Goal: Information Seeking & Learning: Understand process/instructions

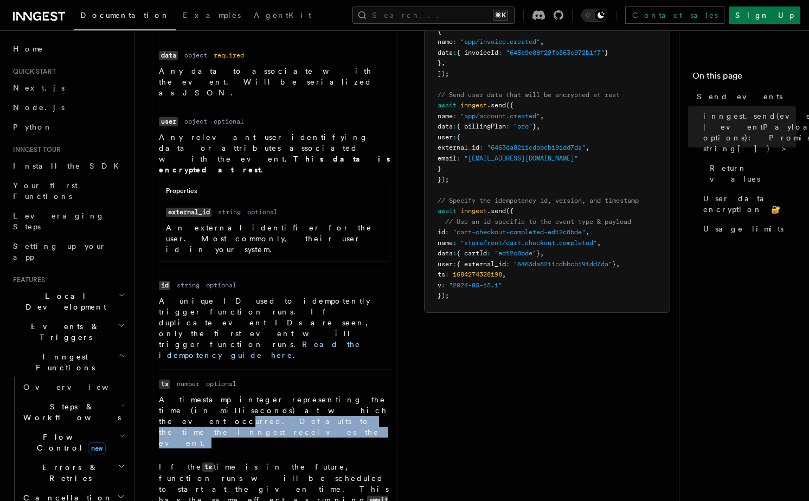
drag, startPoint x: 188, startPoint y: 272, endPoint x: 207, endPoint y: 266, distance: 19.9
click at [207, 394] on p "A timestamp integer representing the time (in milliseconds) at which the event …" at bounding box center [275, 421] width 232 height 54
click at [175, 394] on p "A timestamp integer representing the time (in milliseconds) at which the event …" at bounding box center [275, 421] width 232 height 54
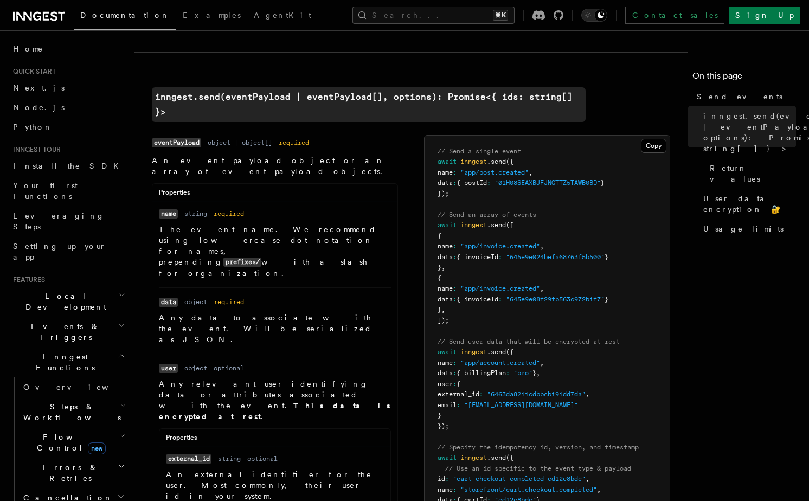
scroll to position [295, 0]
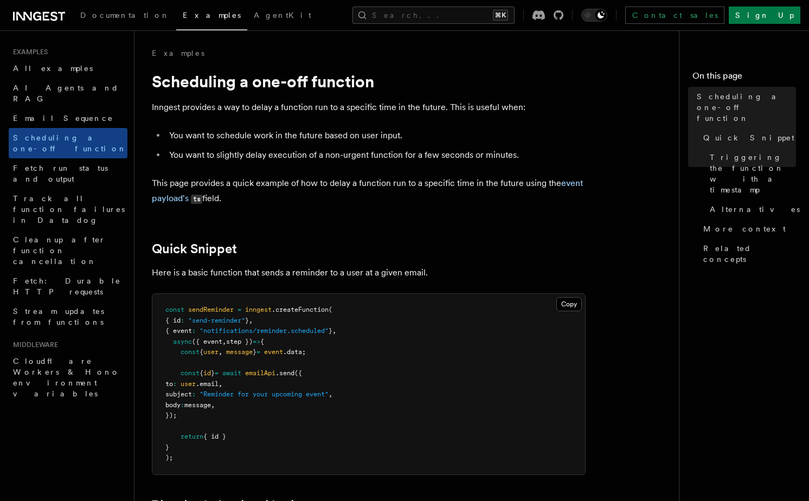
drag, startPoint x: 161, startPoint y: 111, endPoint x: 278, endPoint y: 107, distance: 116.7
click at [278, 107] on p "Inngest provides a way to delay a function run to a specific time in the future…" at bounding box center [369, 107] width 434 height 15
drag, startPoint x: 278, startPoint y: 107, endPoint x: 349, endPoint y: 107, distance: 71.6
click at [349, 107] on p "Inngest provides a way to delay a function run to a specific time in the future…" at bounding box center [369, 107] width 434 height 15
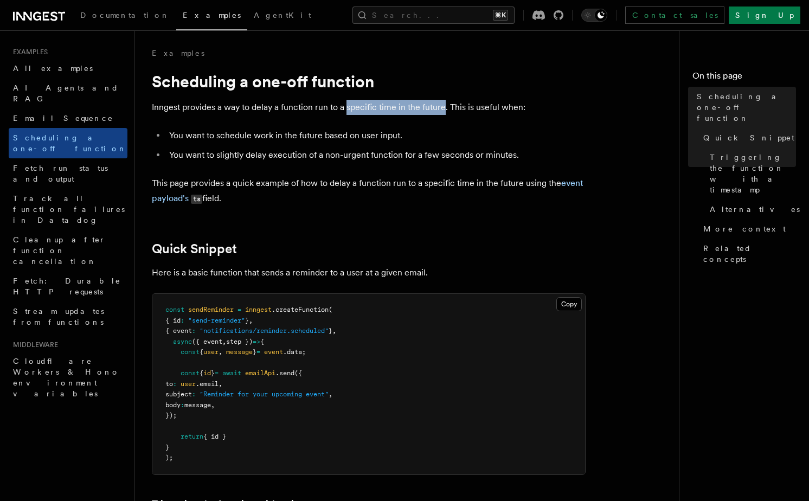
drag, startPoint x: 349, startPoint y: 107, endPoint x: 433, endPoint y: 106, distance: 83.5
click at [433, 107] on p "Inngest provides a way to delay a function run to a specific time in the future…" at bounding box center [369, 107] width 434 height 15
click at [433, 106] on p "Inngest provides a way to delay a function run to a specific time in the future…" at bounding box center [369, 107] width 434 height 15
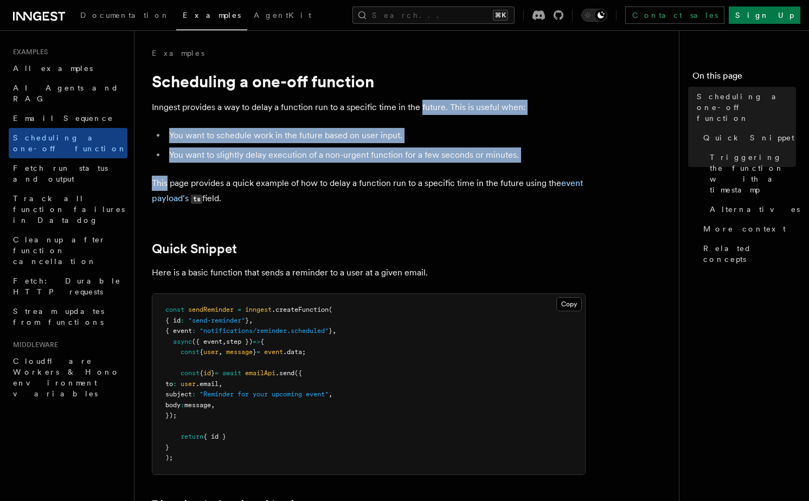
drag, startPoint x: 433, startPoint y: 106, endPoint x: 213, endPoint y: 175, distance: 230.7
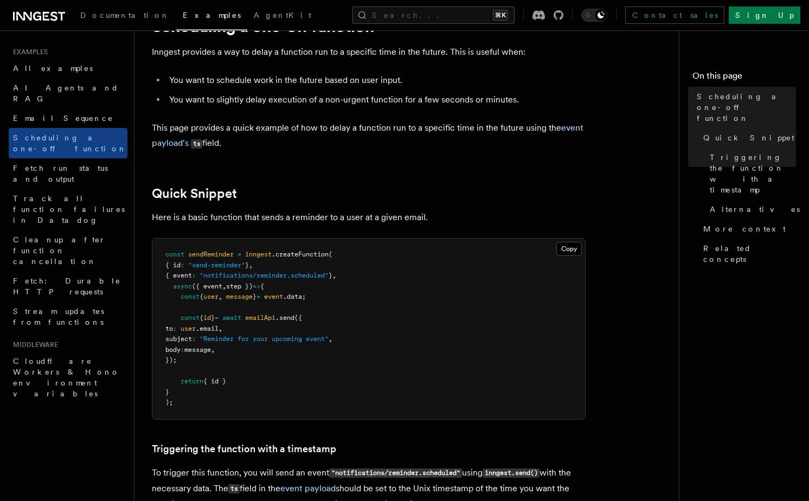
scroll to position [54, 0]
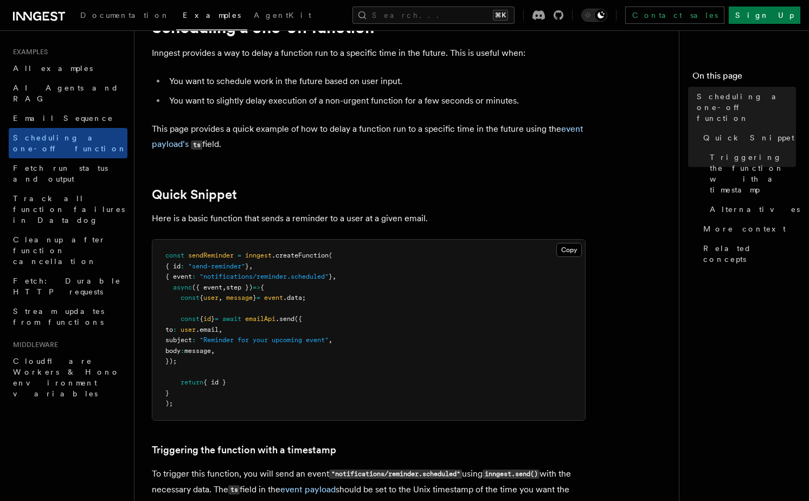
click at [418, 295] on pre "const sendReminder = inngest .createFunction ( { id : "send-reminder" } , { eve…" at bounding box center [368, 330] width 433 height 181
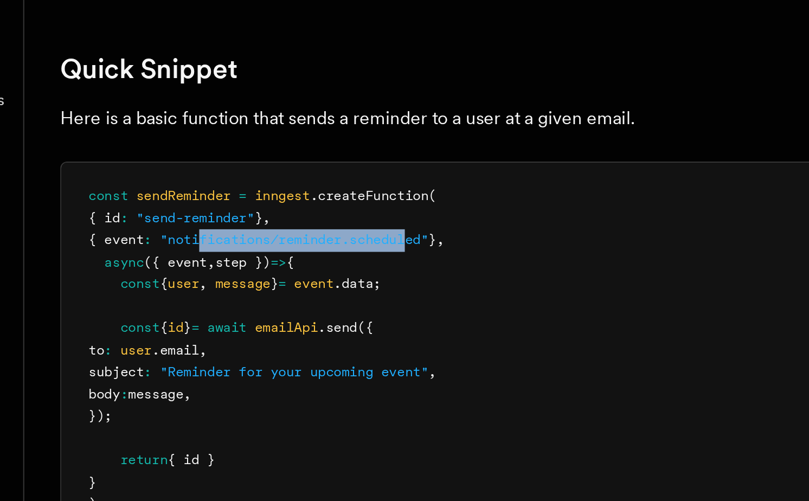
drag, startPoint x: 229, startPoint y: 278, endPoint x: 331, endPoint y: 280, distance: 102.0
click at [329, 280] on span ""notifications/reminder.scheduled"" at bounding box center [264, 277] width 129 height 8
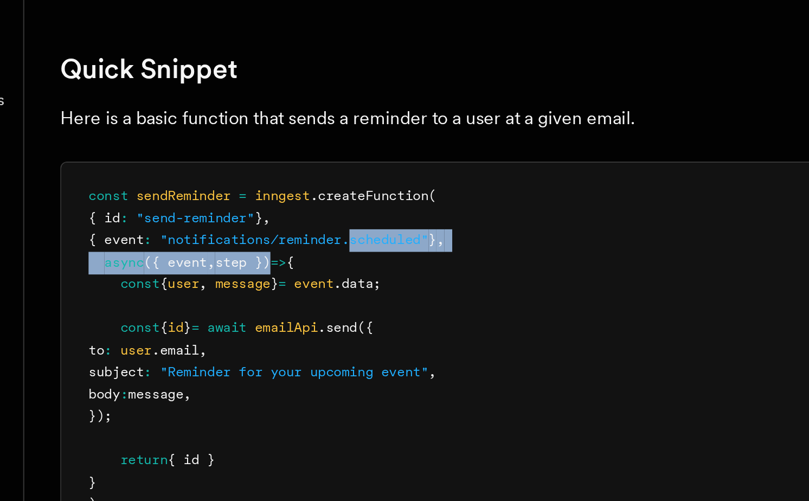
drag, startPoint x: 331, startPoint y: 280, endPoint x: 256, endPoint y: 283, distance: 74.9
click at [256, 283] on pre "const sendReminder = inngest .createFunction ( { id : "send-reminder" } , { eve…" at bounding box center [368, 330] width 433 height 181
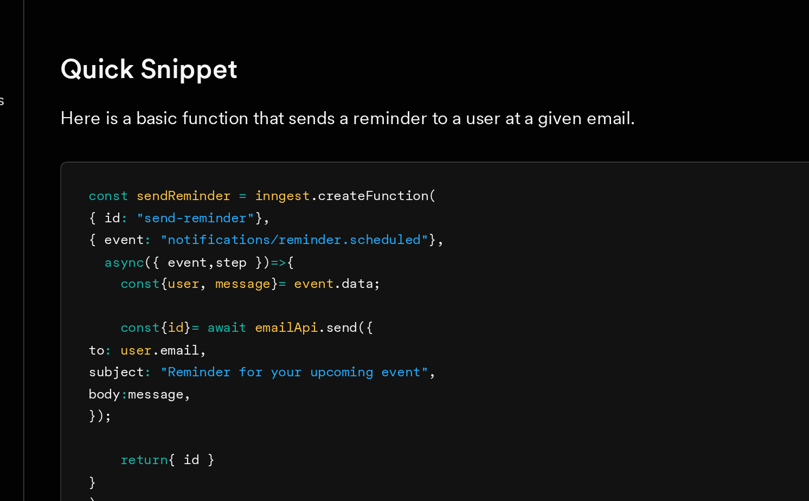
click at [253, 301] on span "message" at bounding box center [239, 298] width 27 height 8
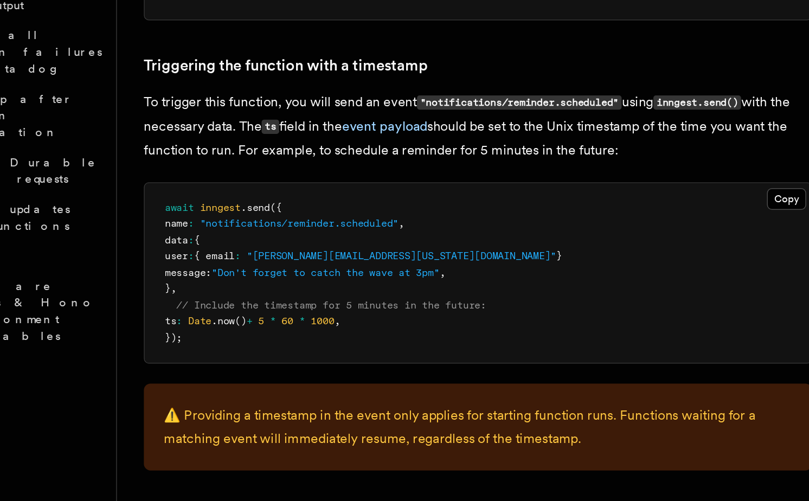
scroll to position [286, 0]
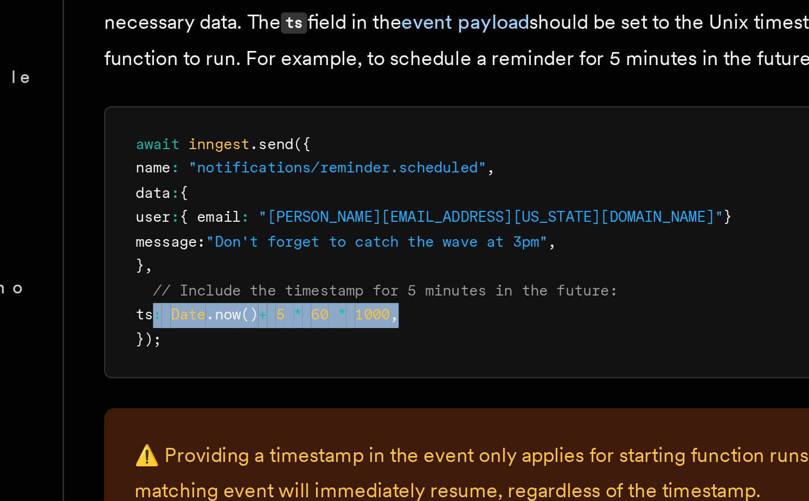
drag, startPoint x: 172, startPoint y: 383, endPoint x: 318, endPoint y: 388, distance: 146.6
click at [318, 388] on pre "await inngest .send ({ name : "notifications/reminder.scheduled" , data : { use…" at bounding box center [368, 353] width 433 height 117
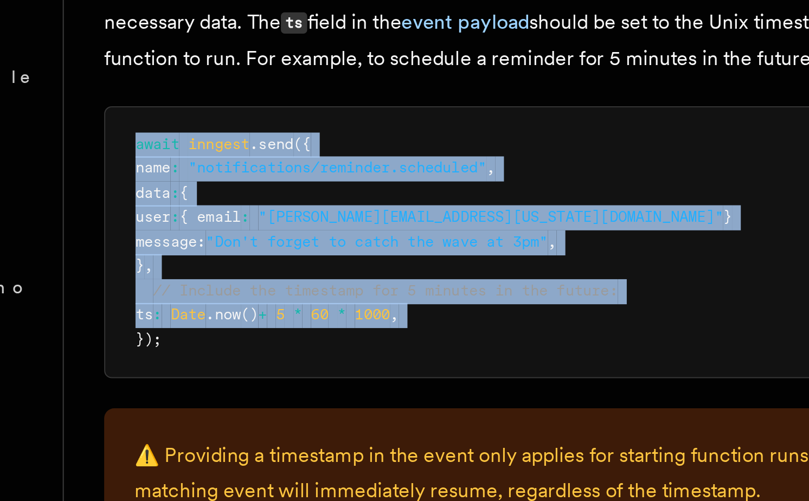
drag, startPoint x: 318, startPoint y: 388, endPoint x: 178, endPoint y: 306, distance: 162.4
click at [178, 306] on pre "await inngest .send ({ name : "notifications/reminder.scheduled" , data : { use…" at bounding box center [368, 353] width 433 height 117
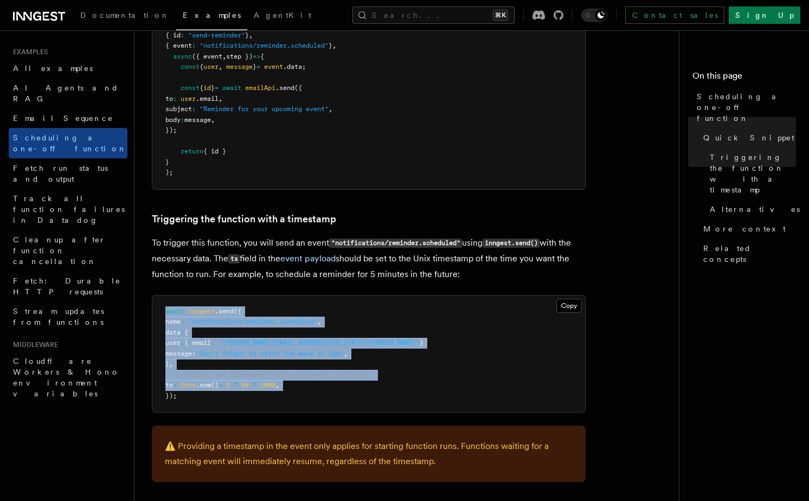
scroll to position [0, 0]
